Goal: Find specific page/section: Find specific page/section

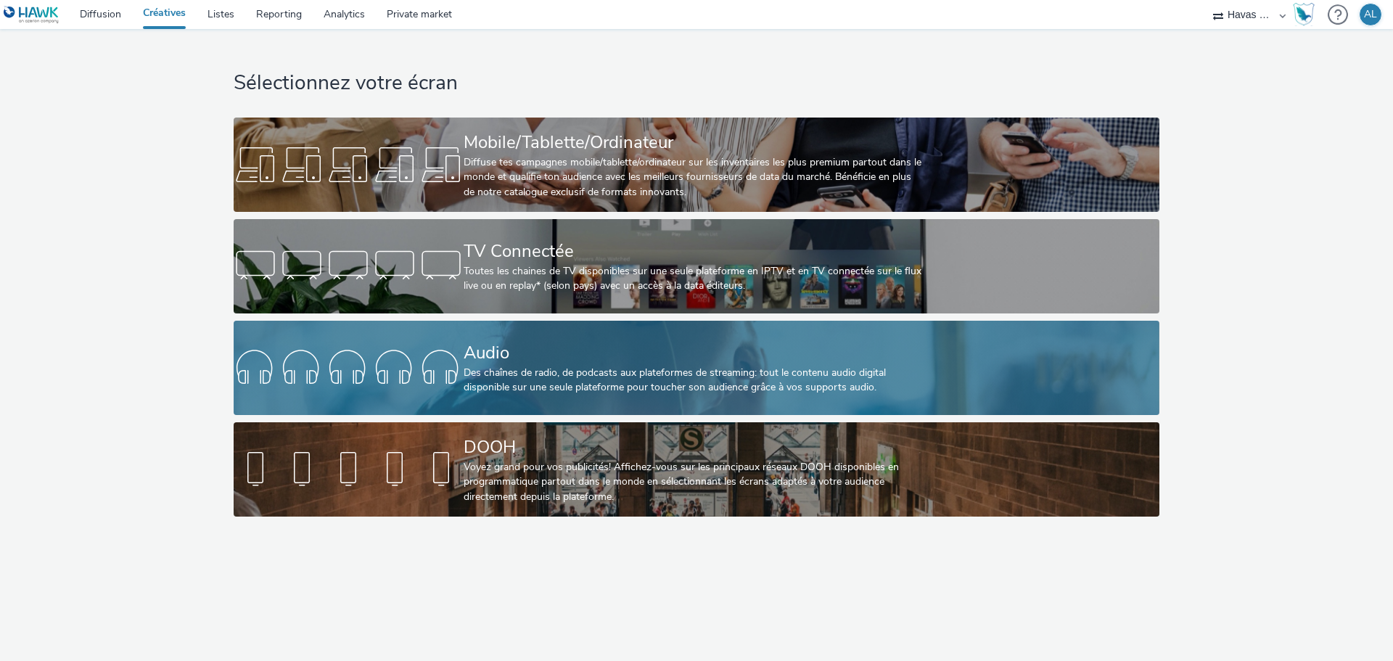
click at [363, 331] on link "Audio Des chaînes de radio, de podcasts aux plateformes de streaming: tout le c…" at bounding box center [696, 368] width 925 height 94
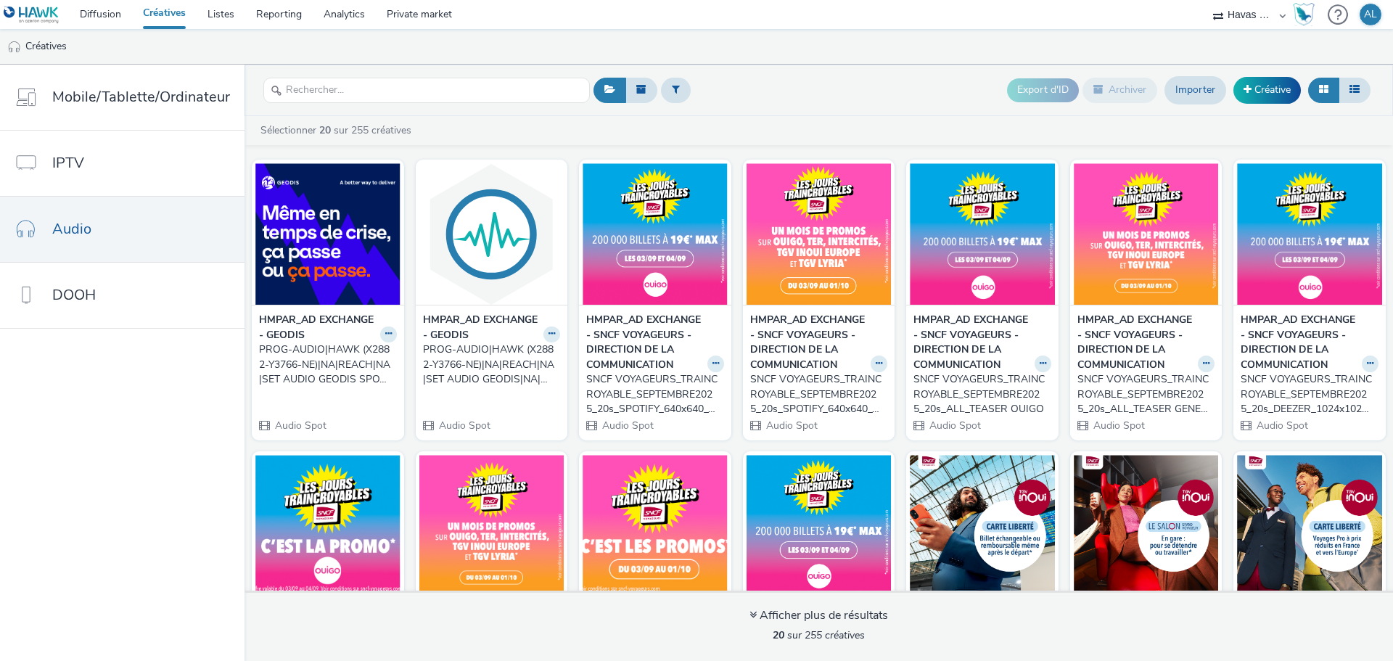
click at [285, 332] on strong "HMPAR_AD EXCHANGE - GEODIS" at bounding box center [318, 328] width 118 height 30
click at [295, 349] on div "PROG-AUDIO|HAWK (X2882-Y3766-NE)|NA|REACH|NA|SET AUDIO GEODIS SPOTIFY|NA|AUDIO|…" at bounding box center [325, 364] width 132 height 44
click at [109, 14] on link "Diffusion" at bounding box center [100, 14] width 63 height 29
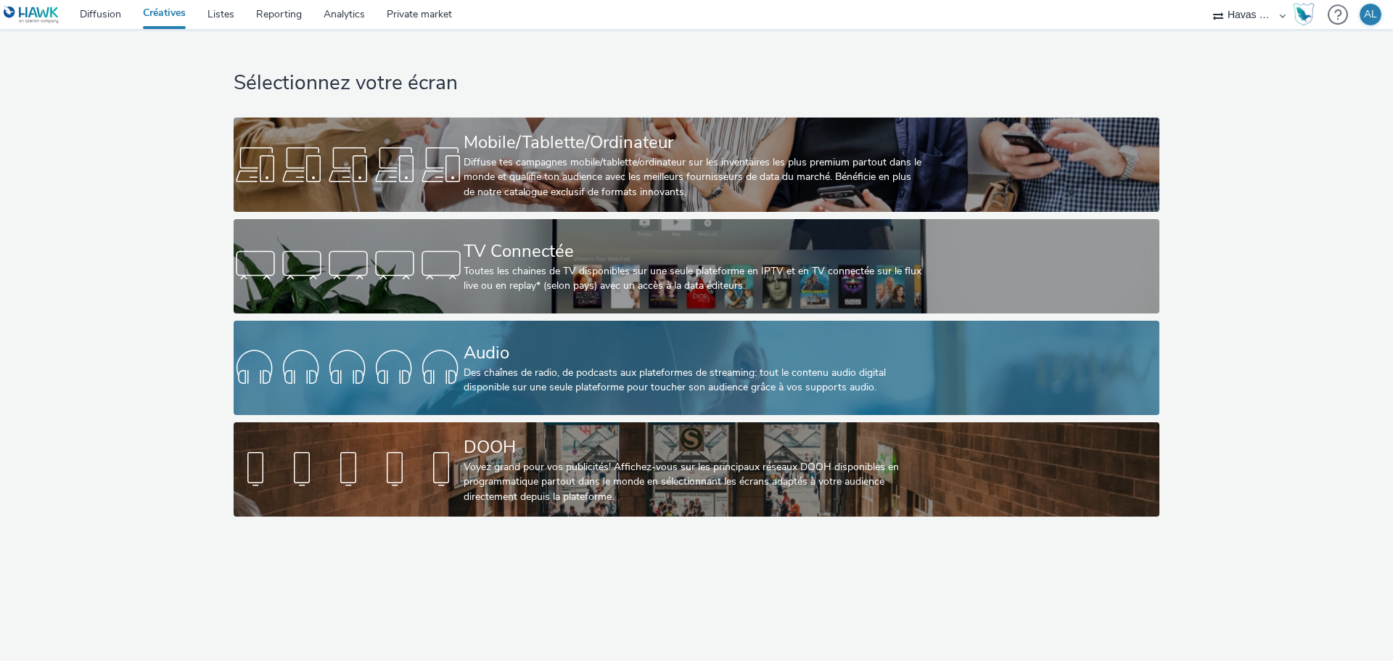
click at [414, 369] on div at bounding box center [349, 368] width 230 height 46
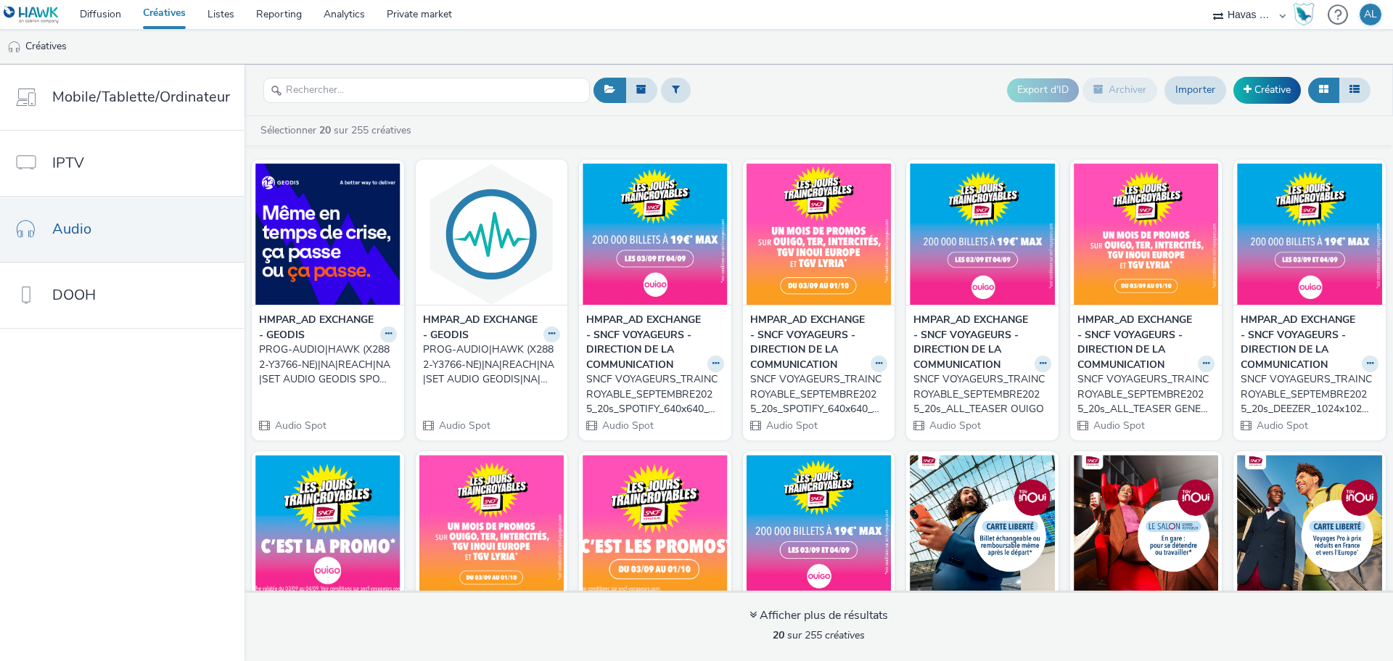
click at [456, 353] on div "PROG-AUDIO|HAWK (X2882-Y3766-NE)|NA|REACH|NA|SET AUDIO GEODIS|NA|AUDIO|1X1|NA|C…" at bounding box center [489, 364] width 132 height 44
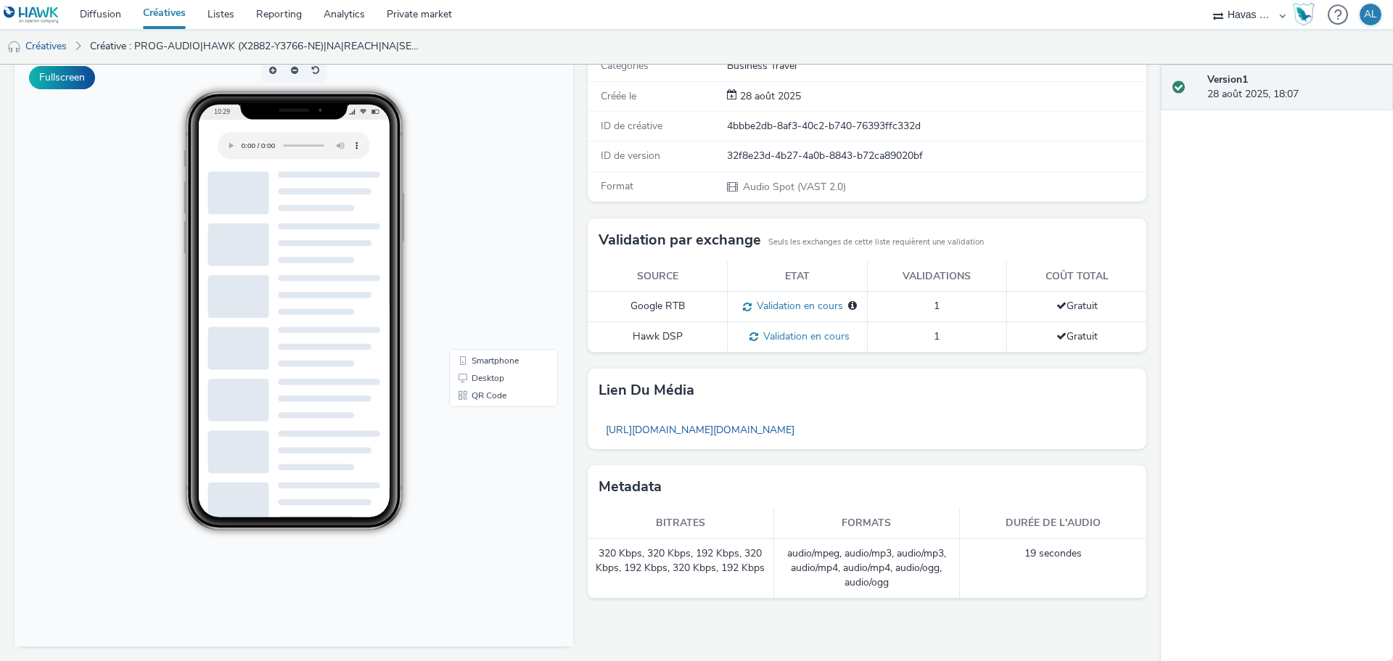
scroll to position [122, 0]
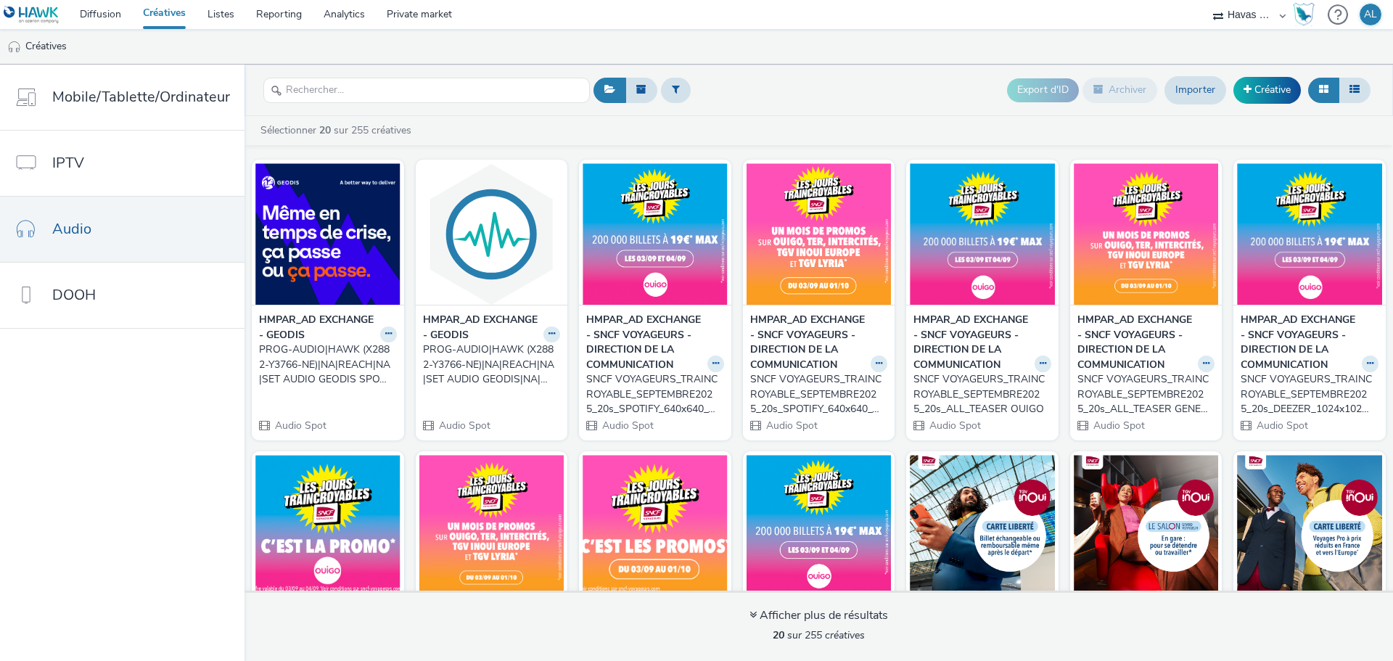
click at [296, 353] on div "PROG-AUDIO|HAWK (X2882-Y3766-NE)|NA|REACH|NA|SET AUDIO GEODIS SPOTIFY|NA|AUDIO|…" at bounding box center [325, 364] width 132 height 44
click at [482, 359] on div "PROG-AUDIO|HAWK (X2882-Y3766-NE)|NA|REACH|NA|SET AUDIO GEODIS|NA|AUDIO|1X1|NA|C…" at bounding box center [489, 364] width 132 height 44
click at [281, 390] on div "HMPAR_AD EXCHANGE - GEODIS PROG-AUDIO|HAWK (X2882-Y3766-NE)|NA|REACH|NA|SET AUD…" at bounding box center [328, 373] width 152 height 136
click at [297, 348] on div "PROG-AUDIO|HAWK (X2882-Y3766-NE)|NA|REACH|NA|SET AUDIO GEODIS SPOTIFY|NA|AUDIO|…" at bounding box center [325, 364] width 132 height 44
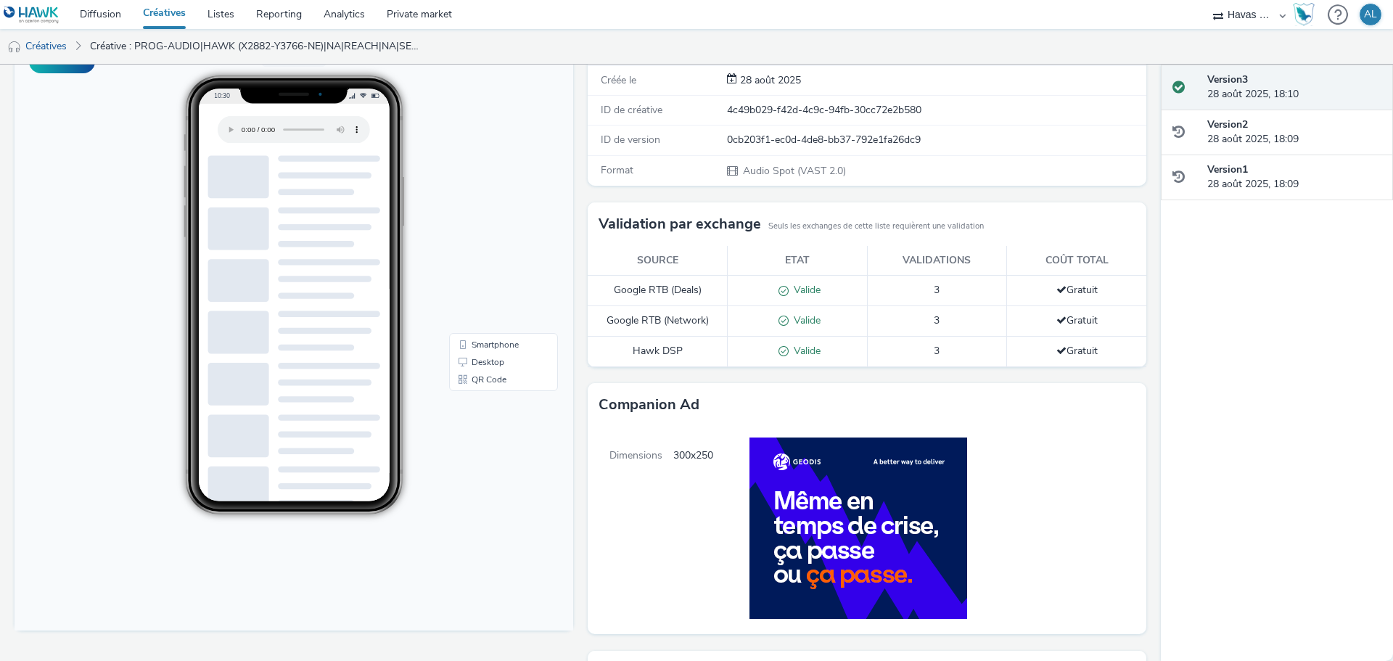
scroll to position [145, 0]
